Goal: Find specific page/section: Find specific page/section

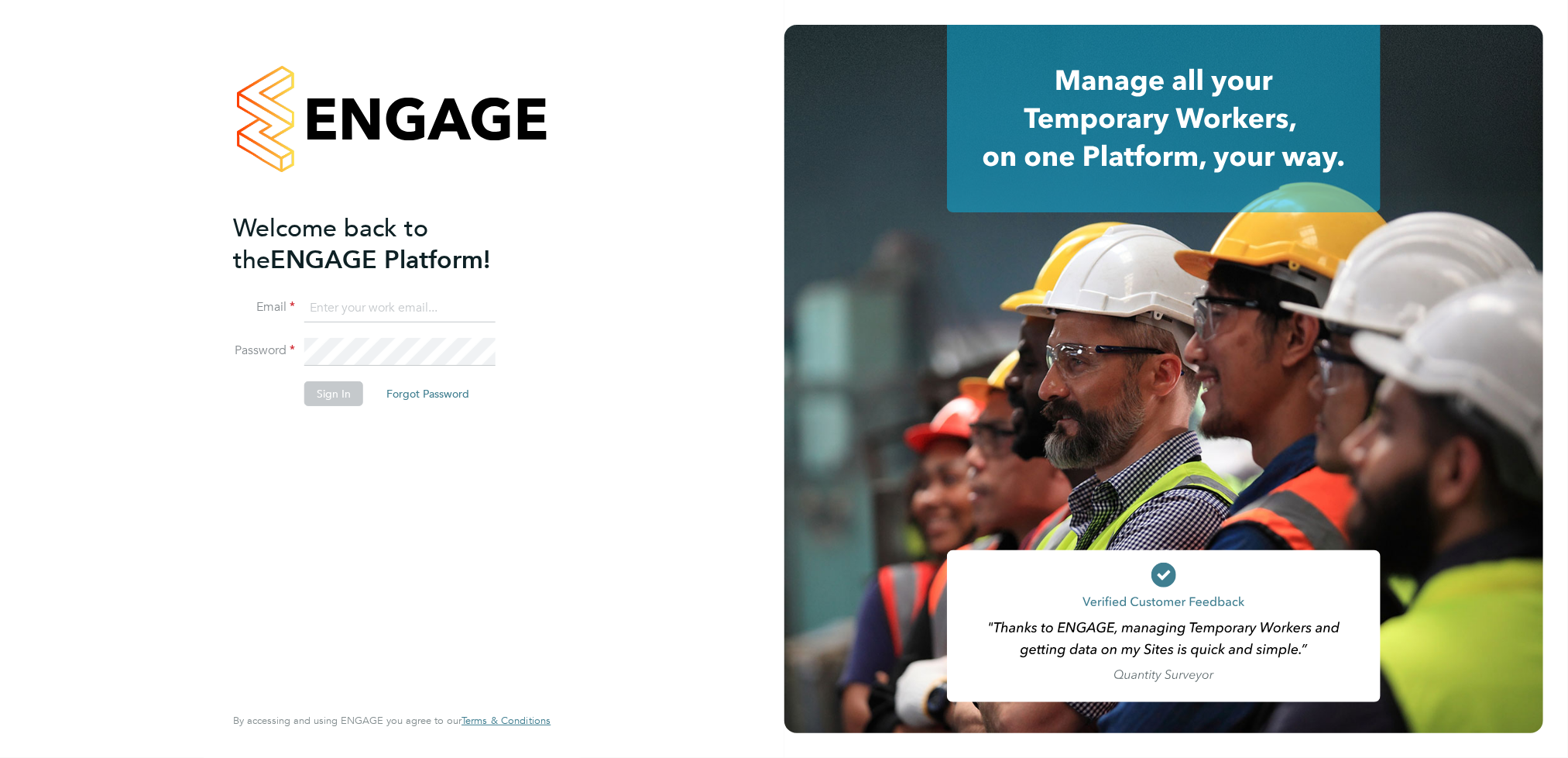
type input "[PERSON_NAME][EMAIL_ADDRESS][DOMAIN_NAME]"
click at [331, 398] on button "Sign In" at bounding box center [333, 393] width 59 height 25
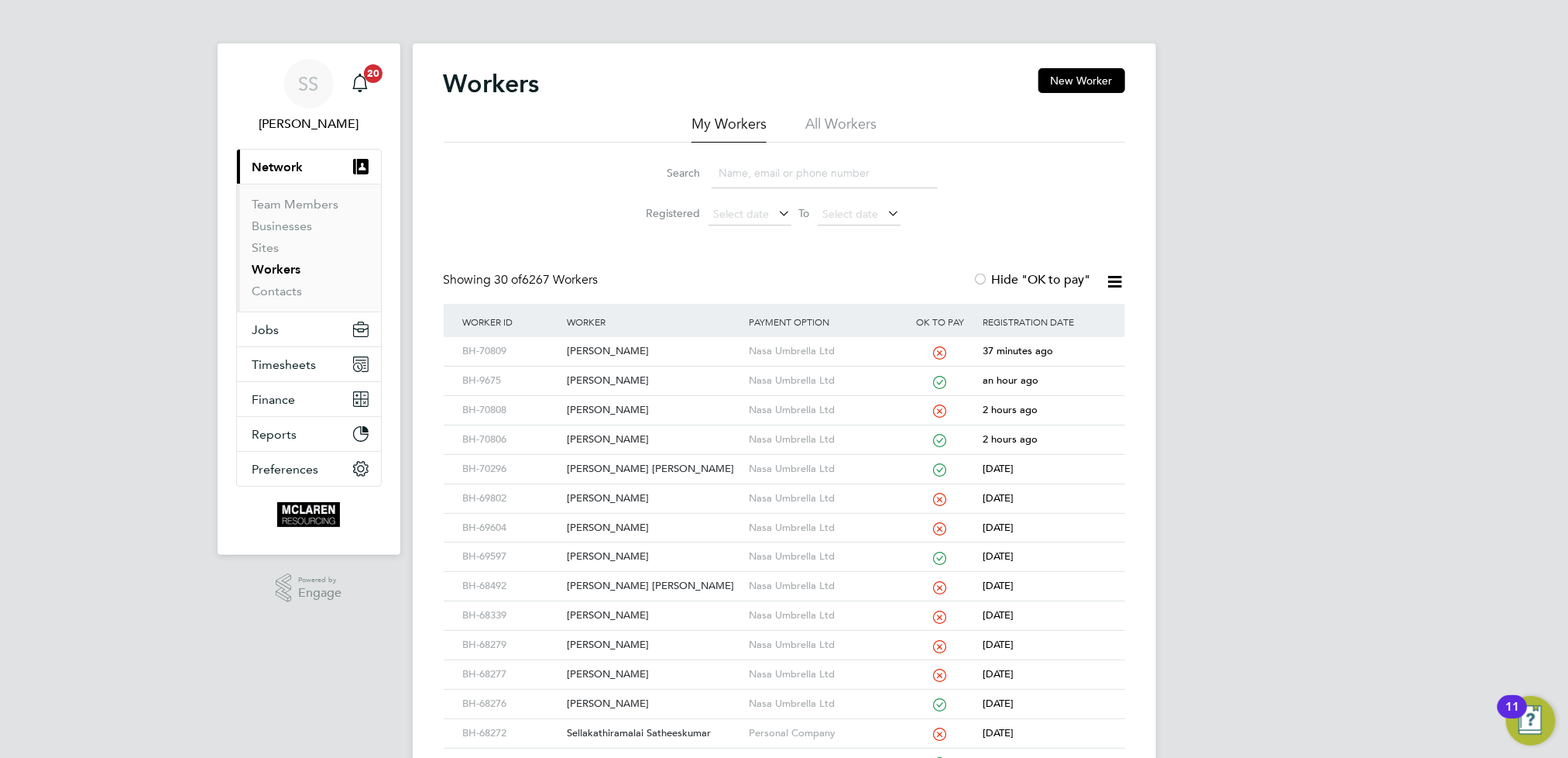
click at [828, 172] on input at bounding box center [824, 172] width 226 height 30
type input "lika"
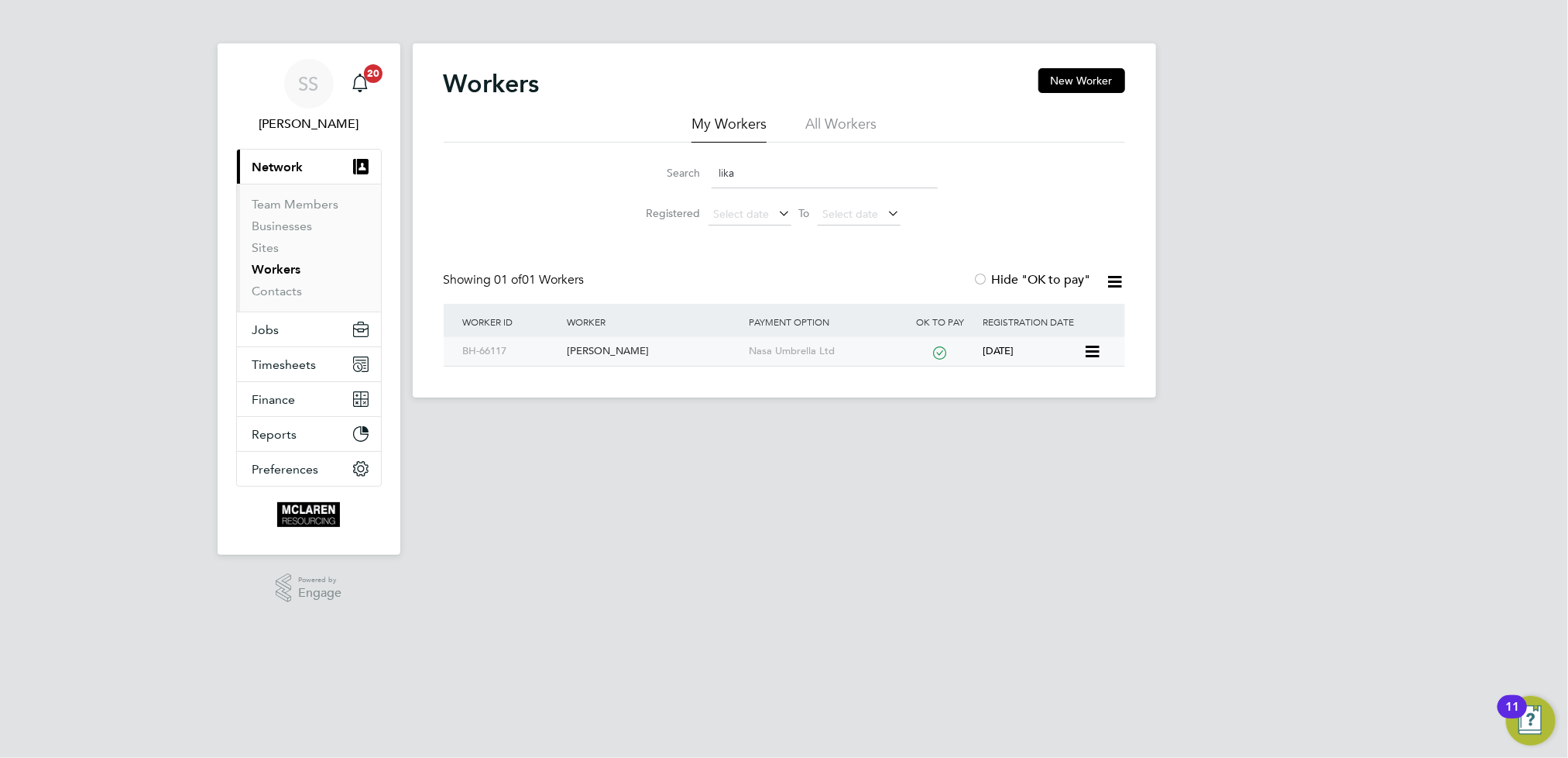
click at [616, 349] on div "Eduart Lika" at bounding box center [654, 351] width 182 height 29
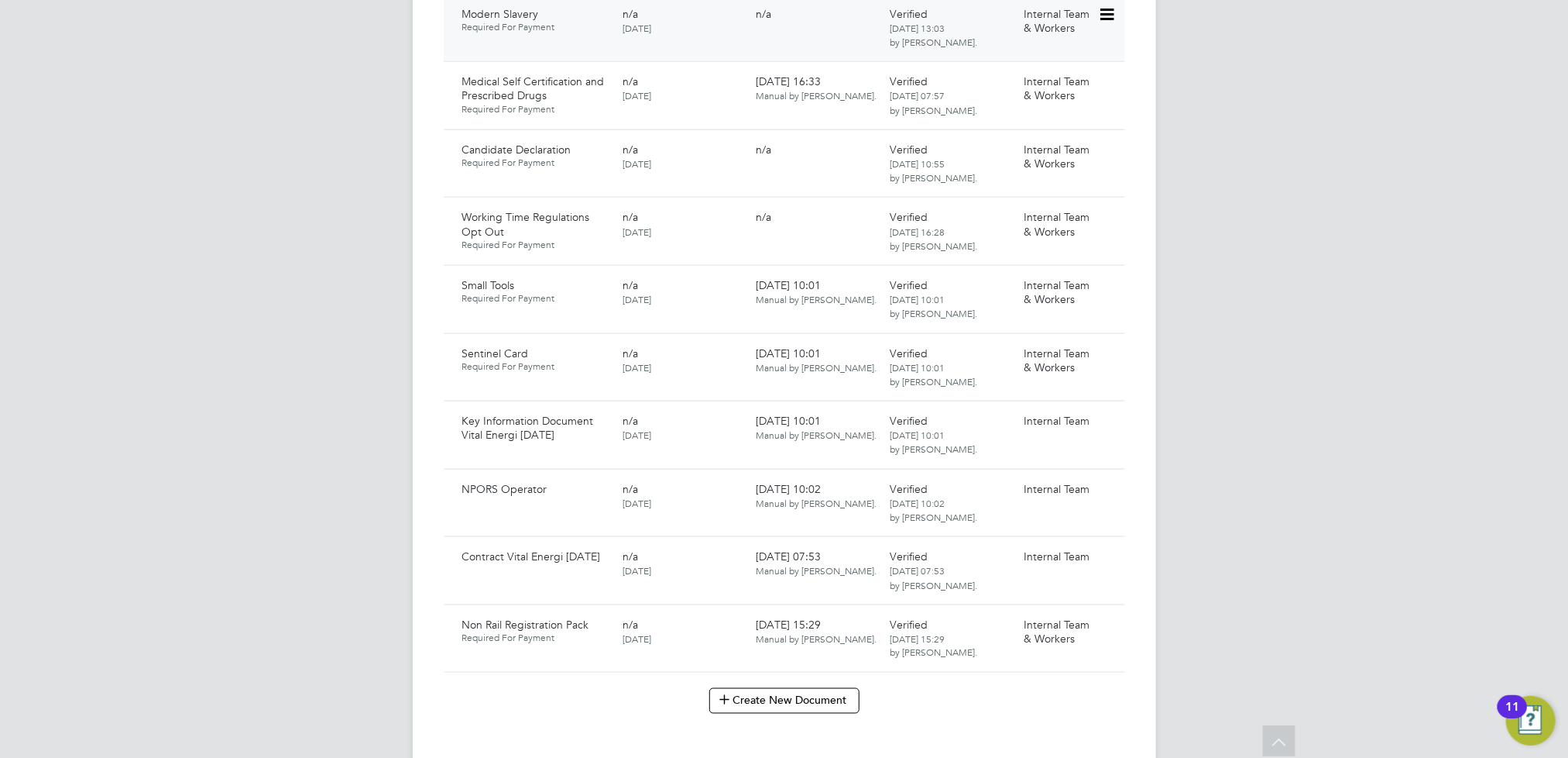
scroll to position [1230, 0]
